Goal: Connect with others: Connect with other users

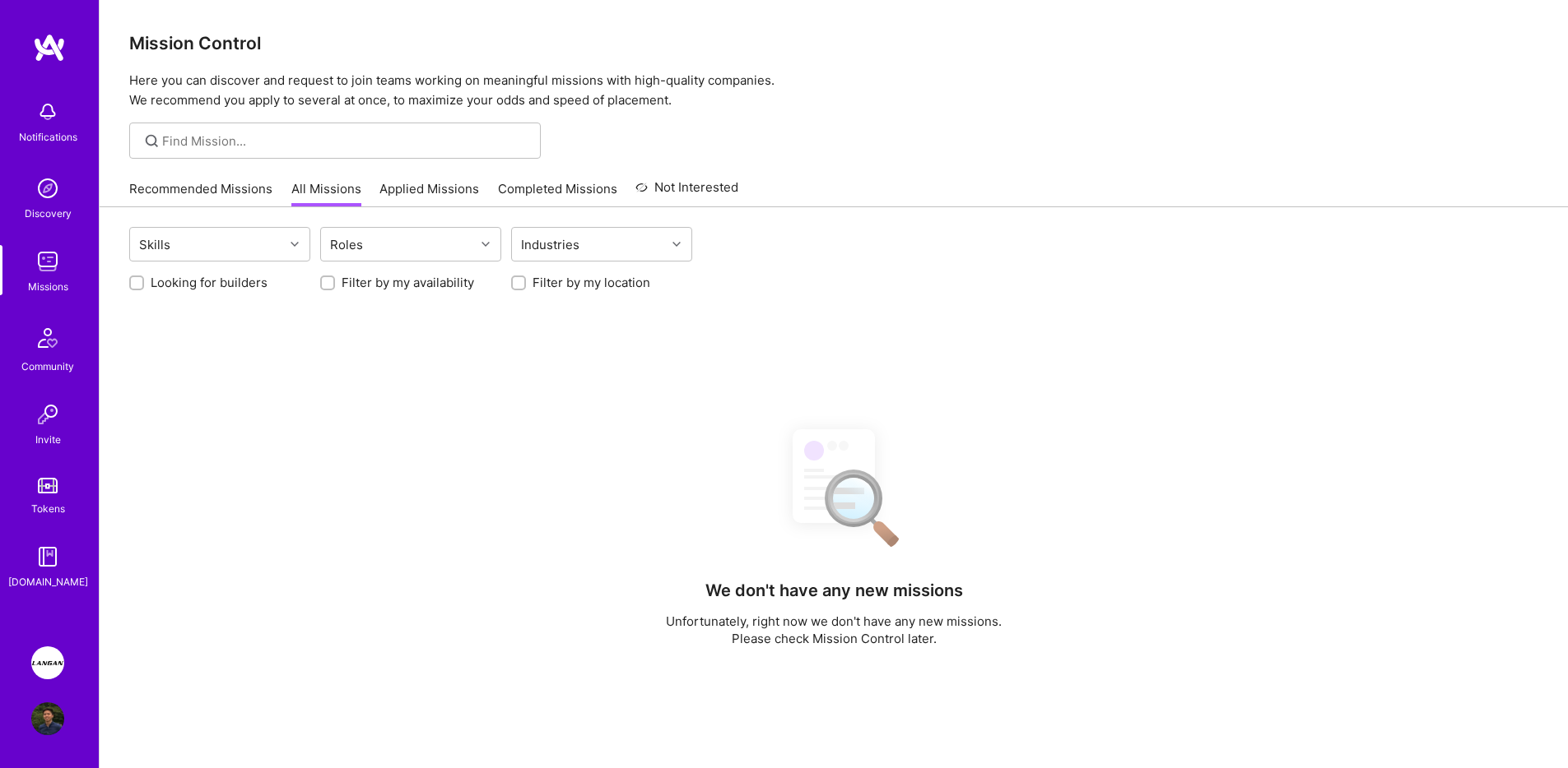
click at [401, 355] on div "Skills Roles Industries Looking for builders Filter by my availability Filter b…" at bounding box center [833, 628] width 1468 height 841
click at [45, 665] on img at bounding box center [47, 663] width 33 height 33
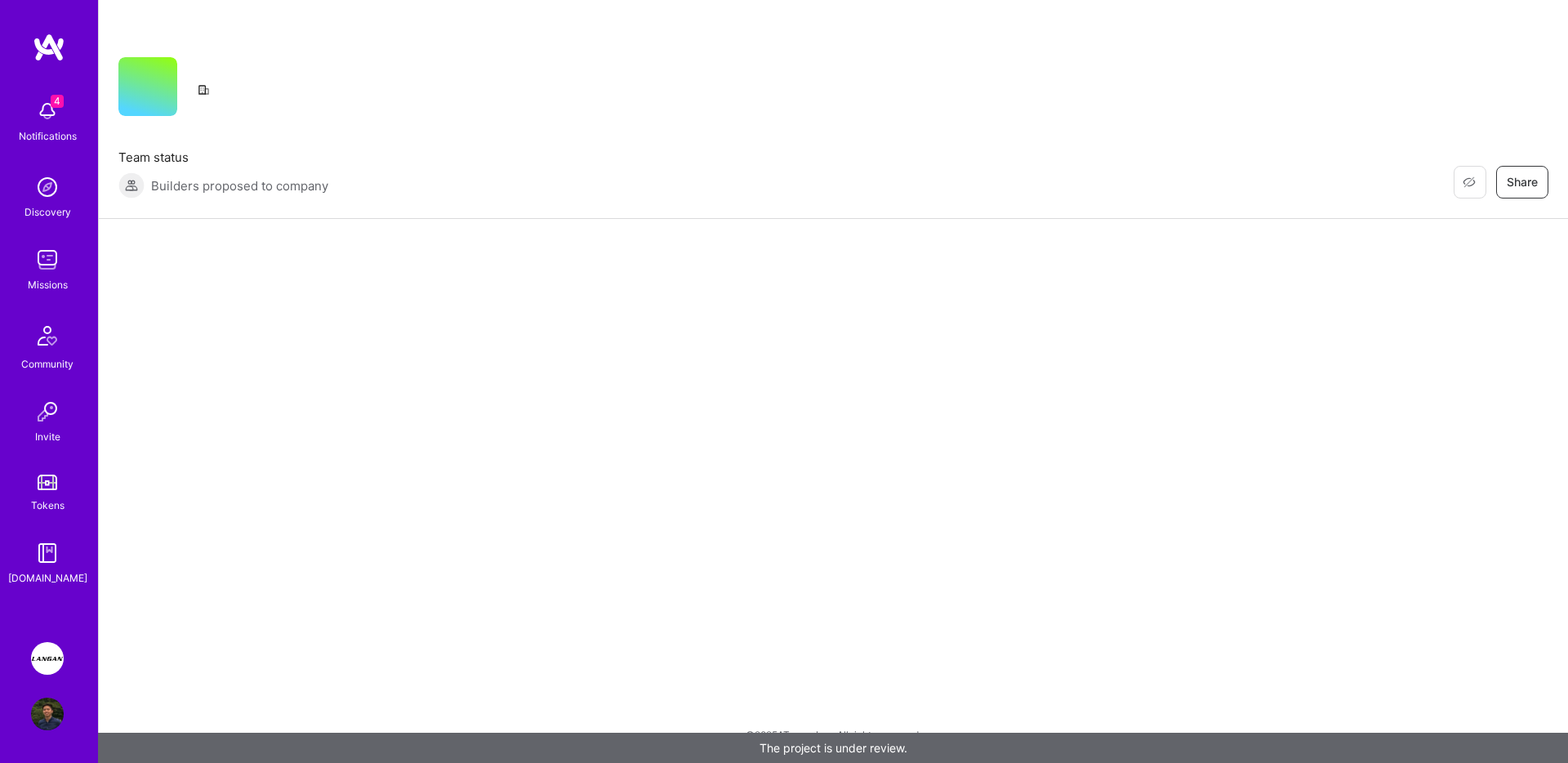
click at [52, 716] on img at bounding box center [47, 714] width 33 height 33
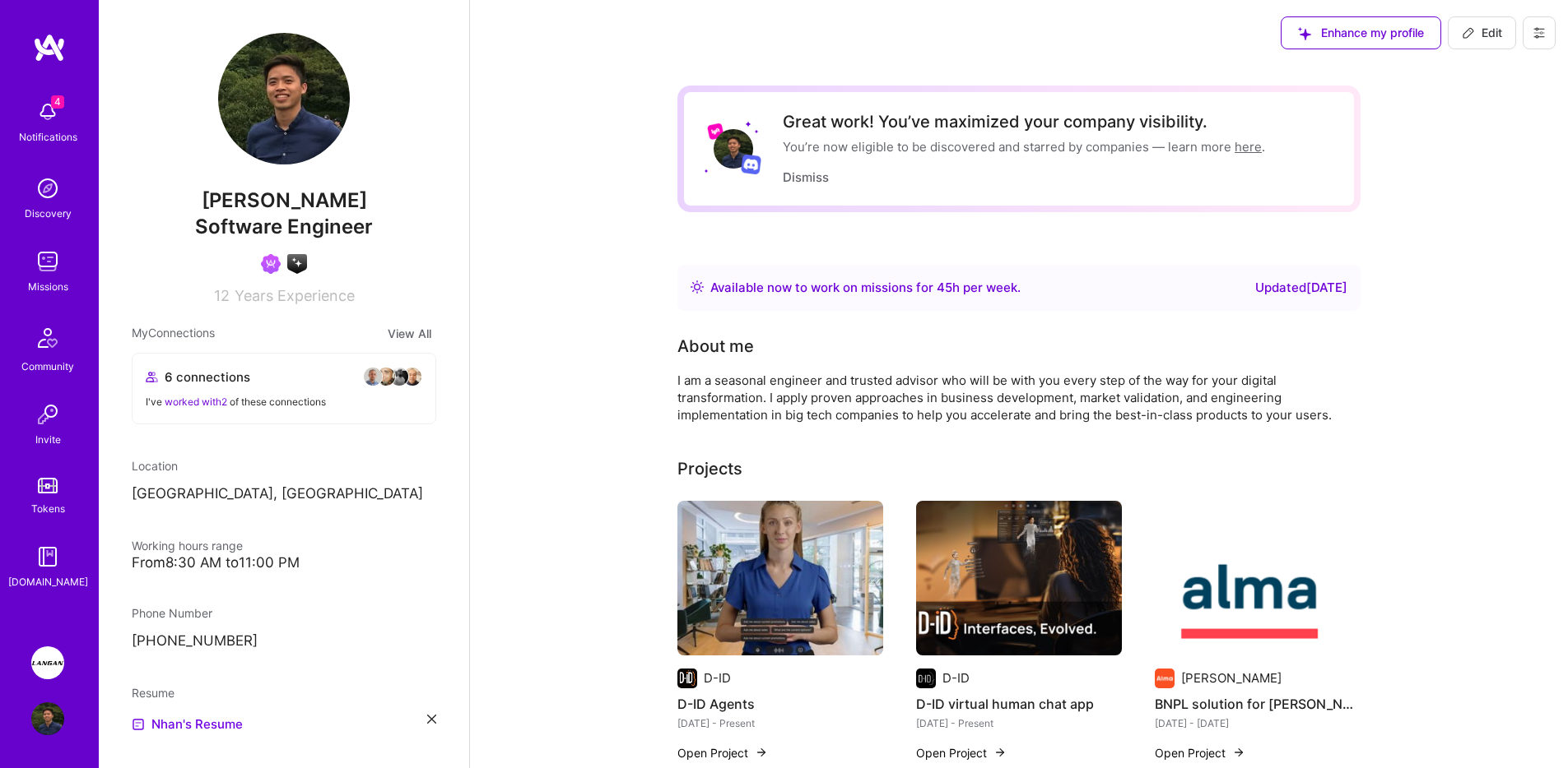
click at [52, 209] on div "Discovery" at bounding box center [48, 213] width 47 height 17
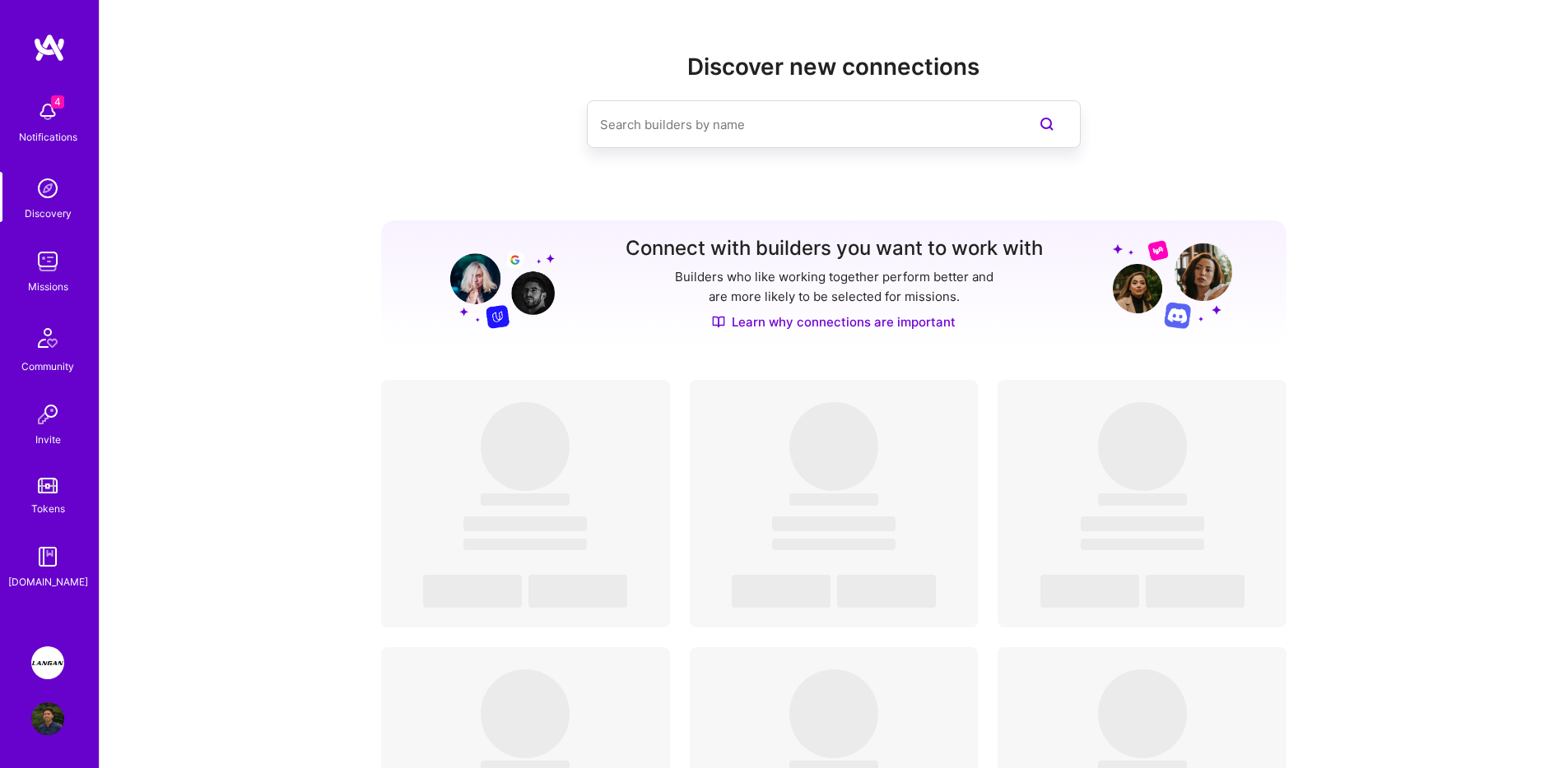
click at [935, 115] on input at bounding box center [800, 125] width 401 height 42
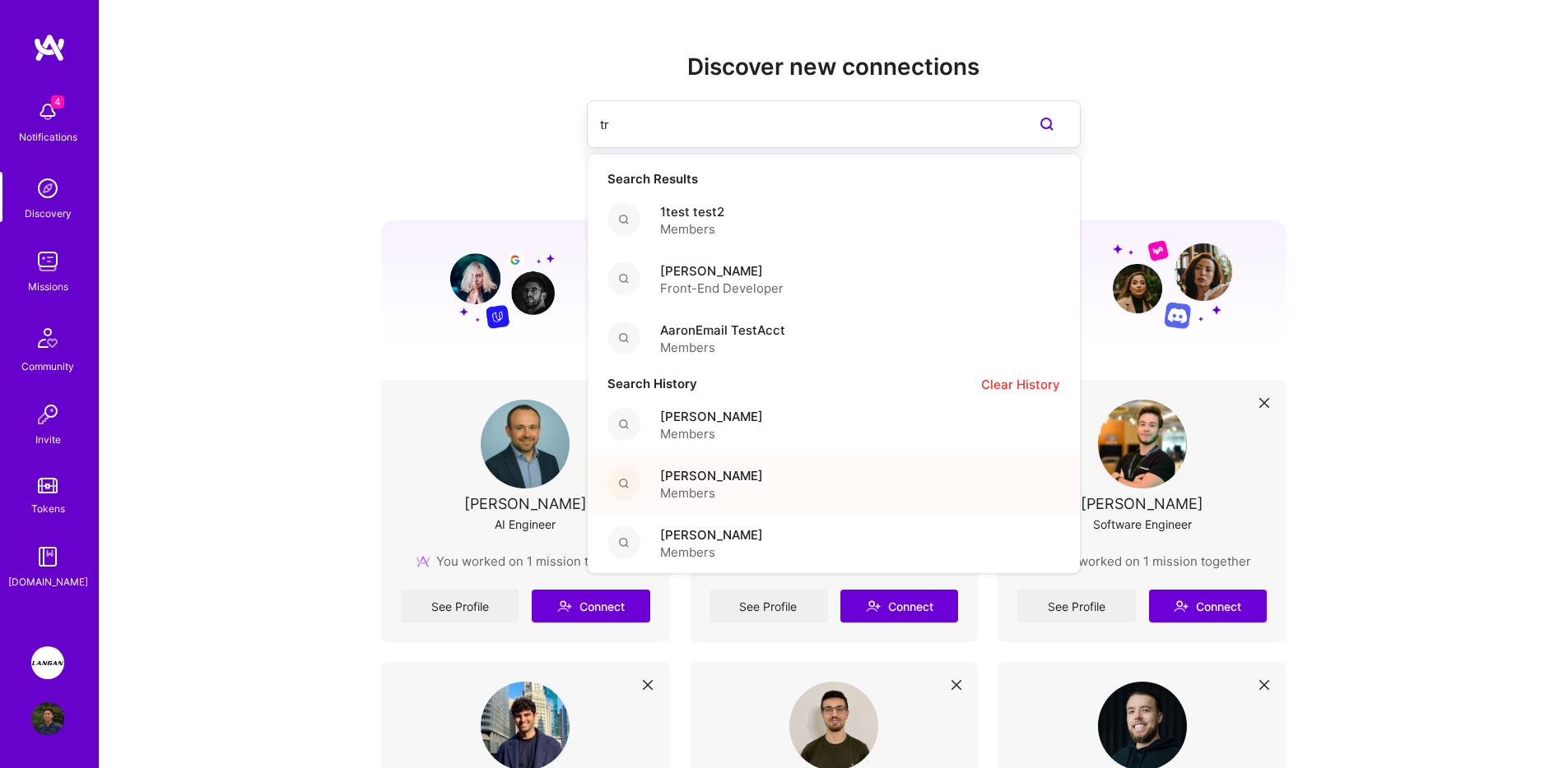
type input "tr"
click at [718, 503] on div "[PERSON_NAME] Members" at bounding box center [834, 485] width 493 height 59
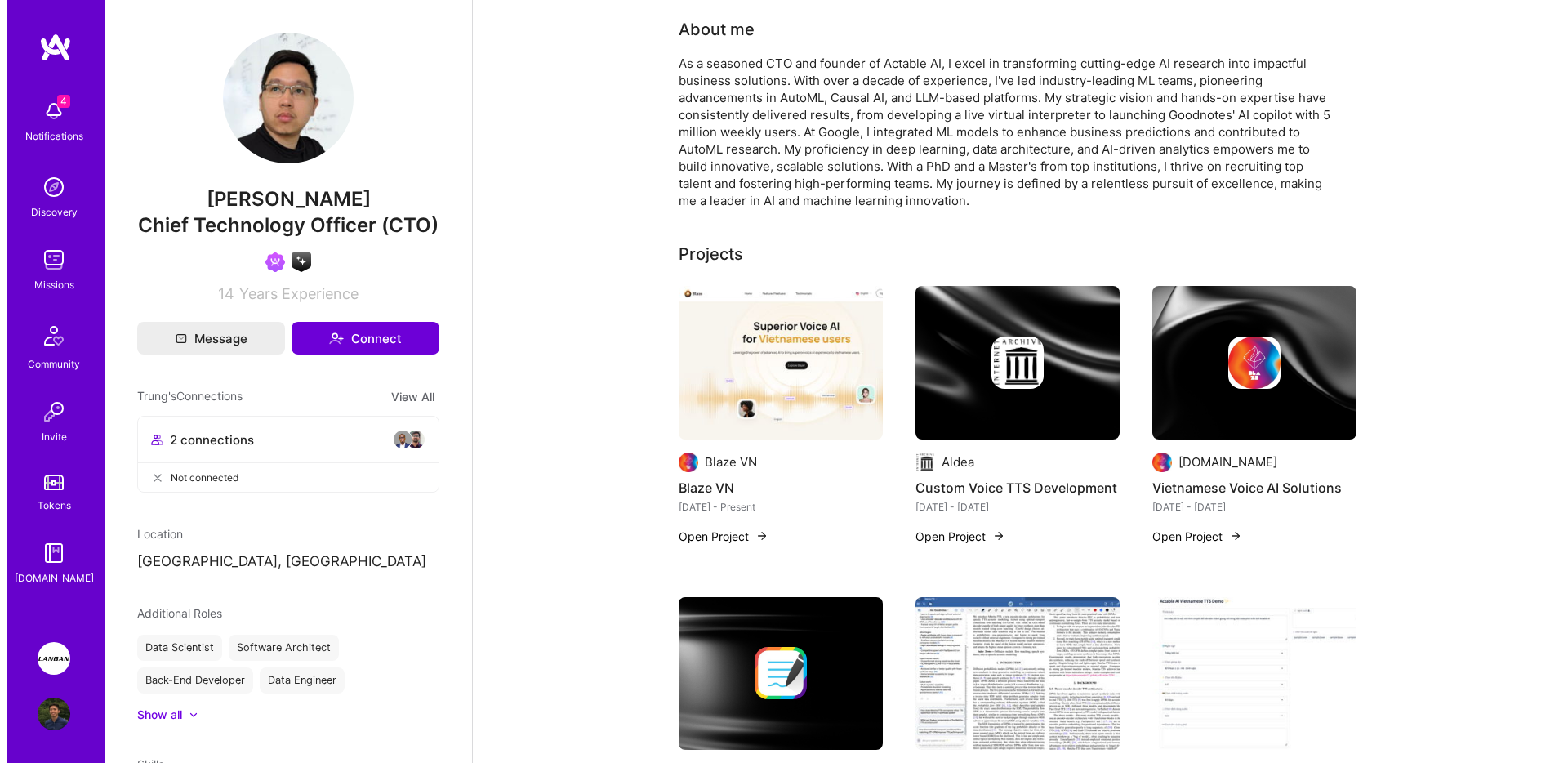
scroll to position [116, 0]
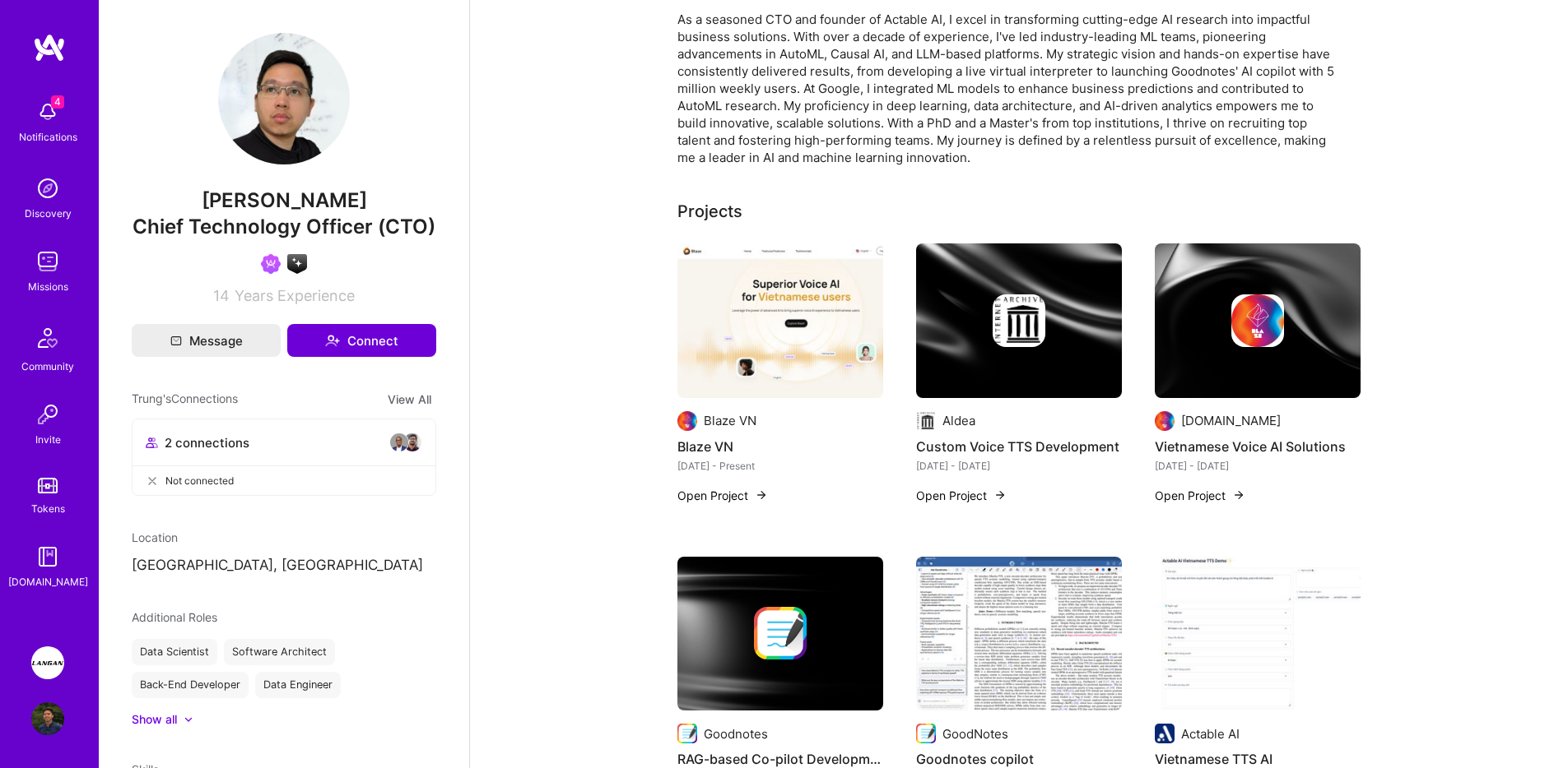
click at [967, 315] on div at bounding box center [1019, 320] width 206 height 52
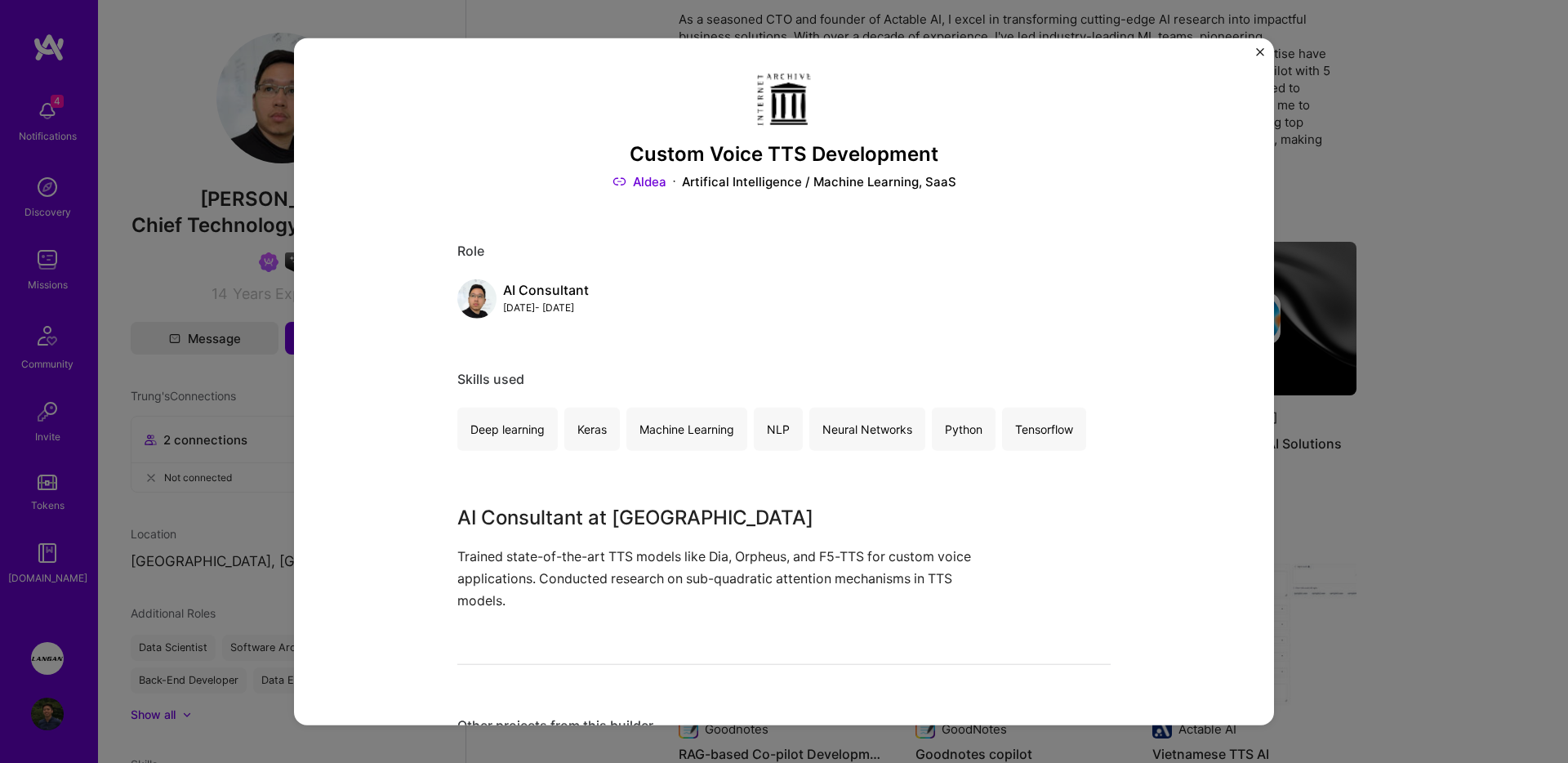
click at [652, 186] on link "Aldea" at bounding box center [640, 182] width 54 height 17
